Goal: Navigation & Orientation: Find specific page/section

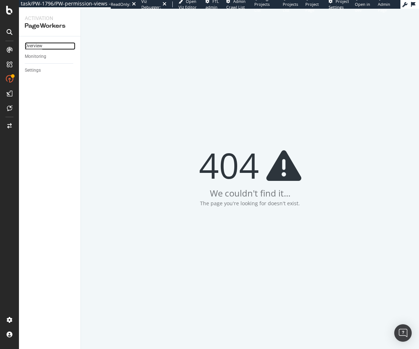
click at [39, 48] on div "Overview" at bounding box center [33, 46] width 17 height 8
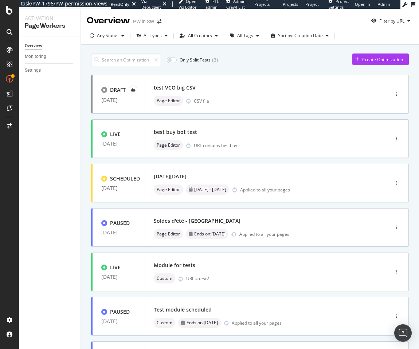
click at [38, 159] on div "Overview Monitoring Settings" at bounding box center [50, 192] width 62 height 313
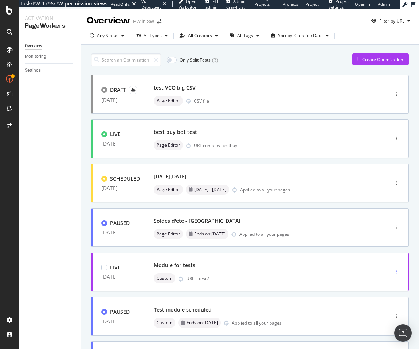
click at [393, 271] on div "button" at bounding box center [396, 272] width 7 height 4
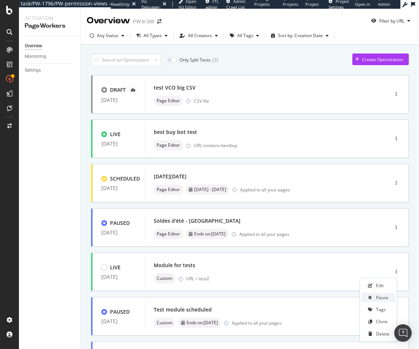
click at [372, 298] on div at bounding box center [370, 298] width 6 height 4
